Goal: Check status: Check status

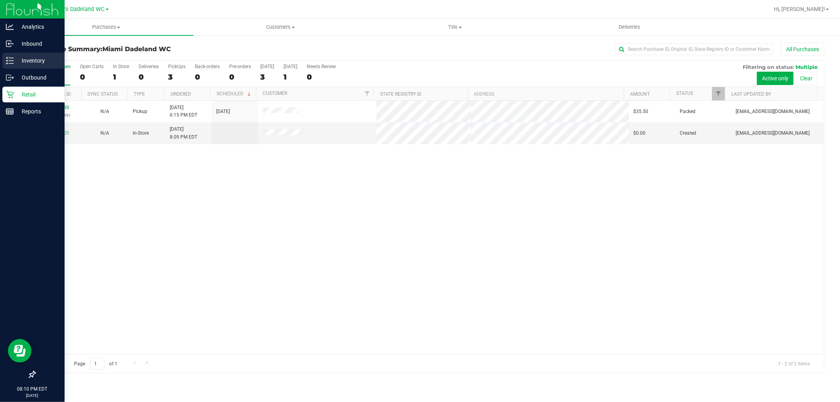
click at [29, 60] on p "Inventory" at bounding box center [37, 60] width 47 height 9
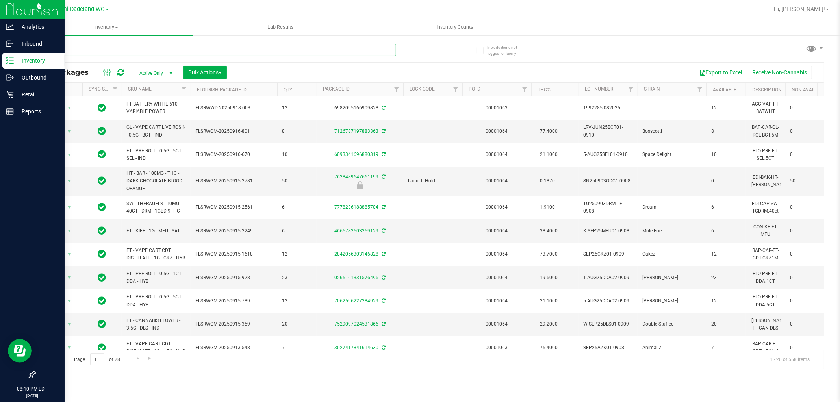
click at [348, 46] on input "text" at bounding box center [215, 50] width 361 height 12
type input "7059106872319252"
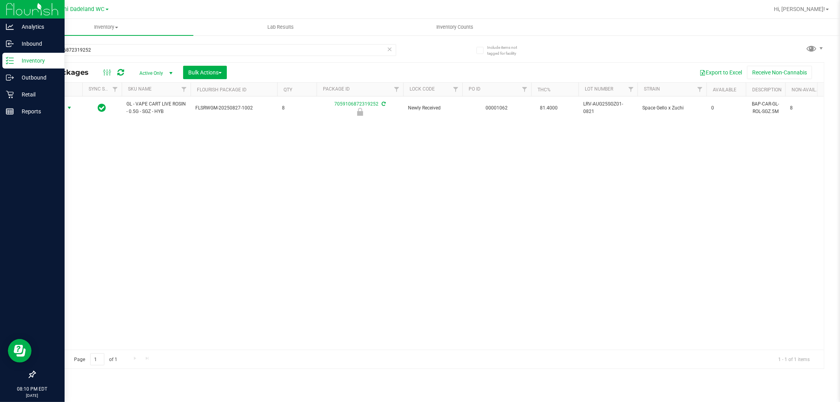
click at [65, 106] on span "select" at bounding box center [70, 107] width 10 height 11
click at [68, 199] on li "Unlock package" at bounding box center [68, 202] width 50 height 12
click at [30, 107] on p "Reports" at bounding box center [37, 111] width 47 height 9
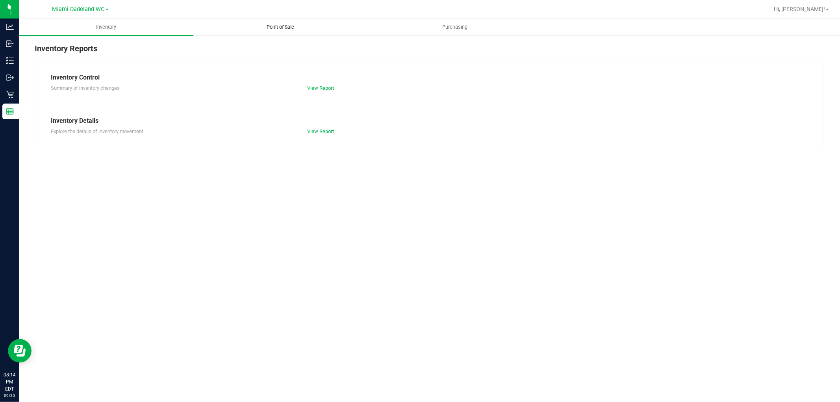
click at [293, 29] on span "Point of Sale" at bounding box center [280, 27] width 49 height 7
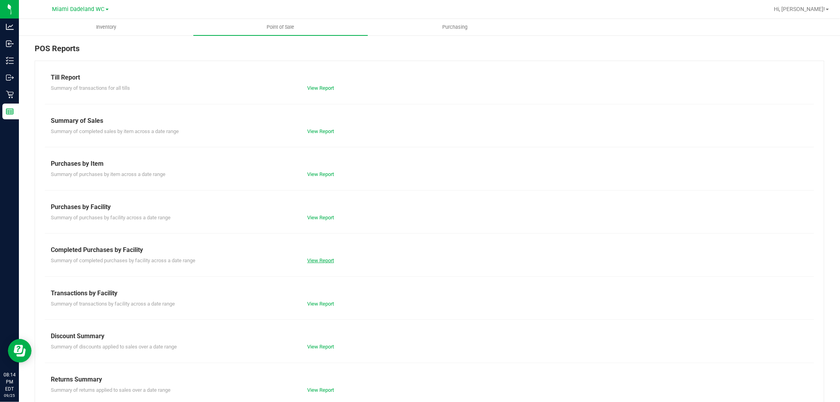
click at [322, 259] on link "View Report" at bounding box center [320, 260] width 27 height 6
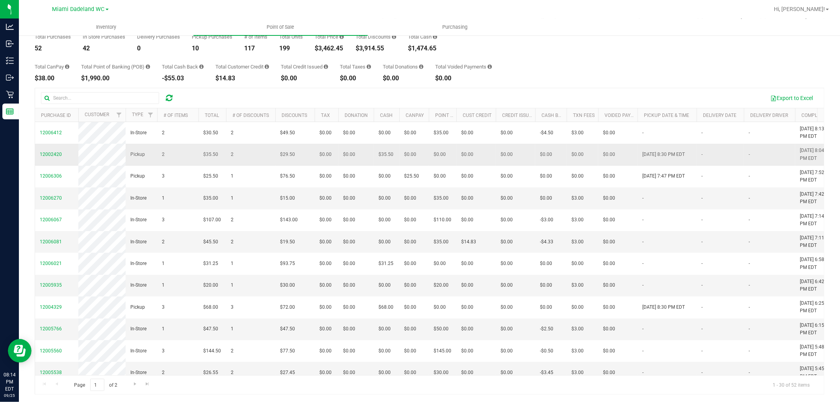
scroll to position [44, 0]
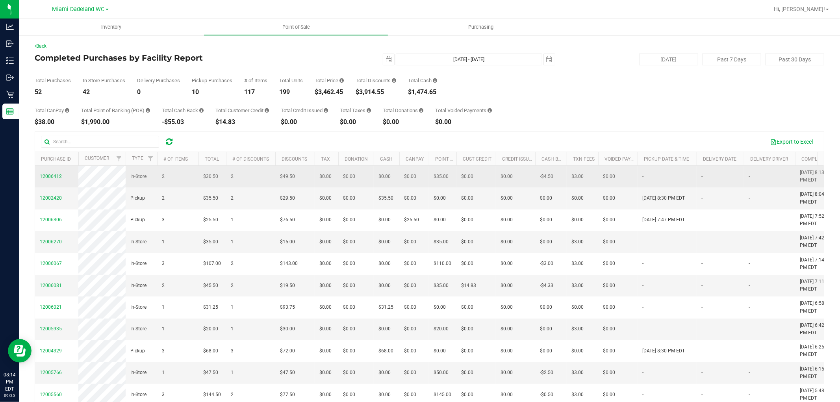
click at [52, 179] on span "12006412" at bounding box center [51, 177] width 22 height 6
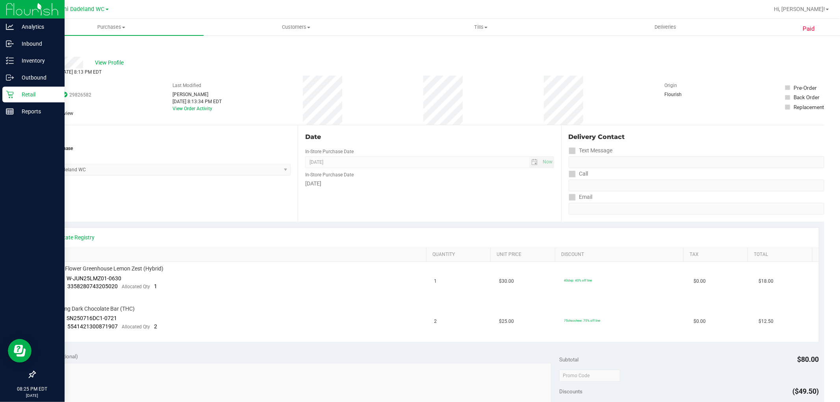
click at [26, 96] on p "Retail" at bounding box center [37, 94] width 47 height 9
